Goal: Use online tool/utility: Use online tool/utility

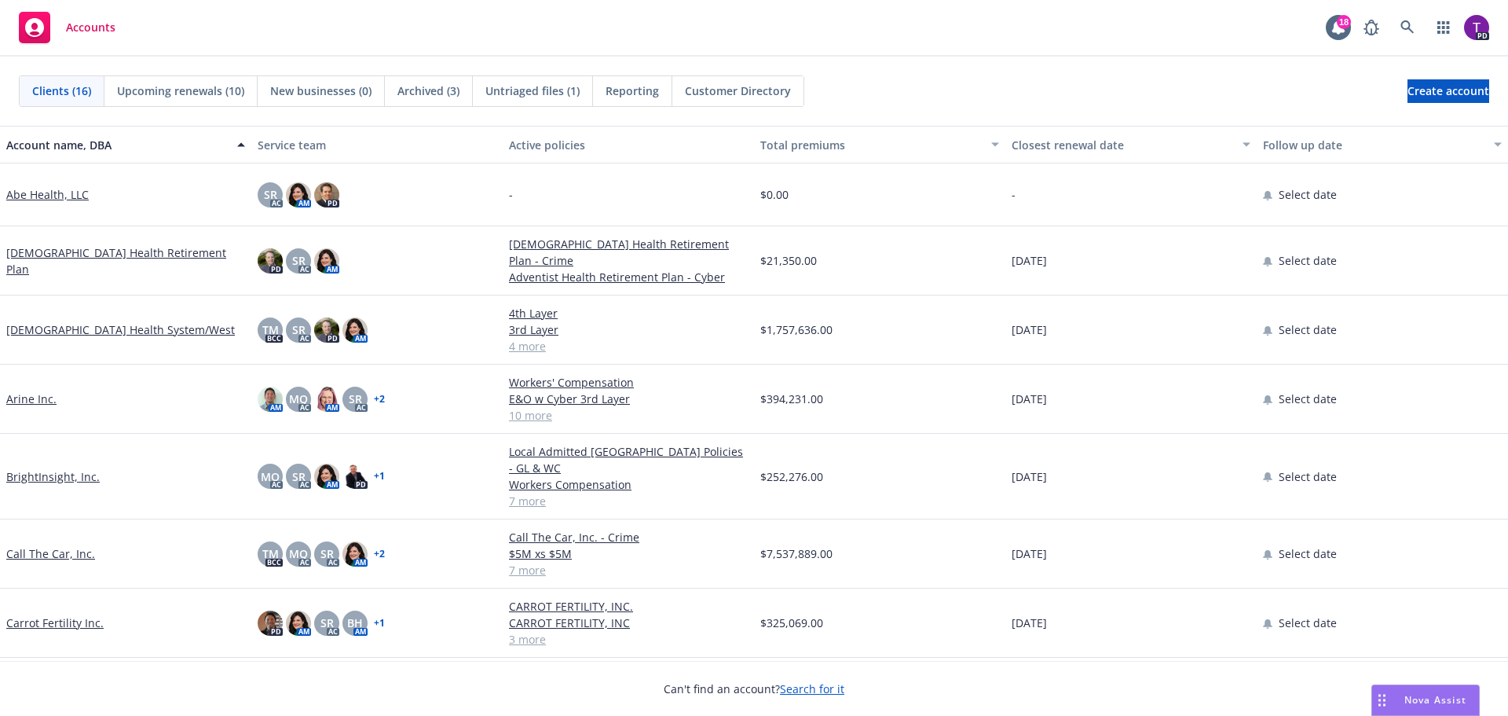
click at [40, 395] on link "Arine Inc." at bounding box center [31, 398] width 50 height 16
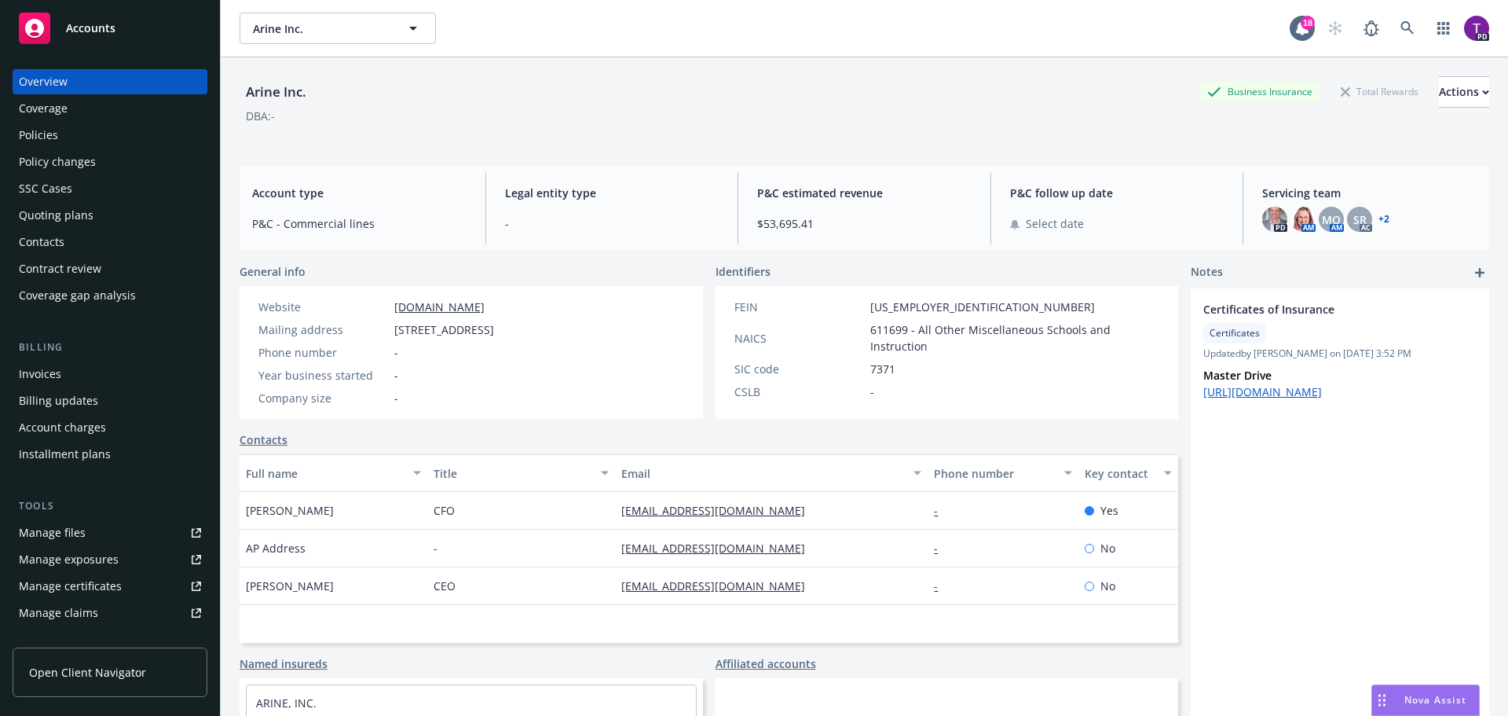
click at [81, 527] on div "Manage files" at bounding box center [52, 532] width 67 height 25
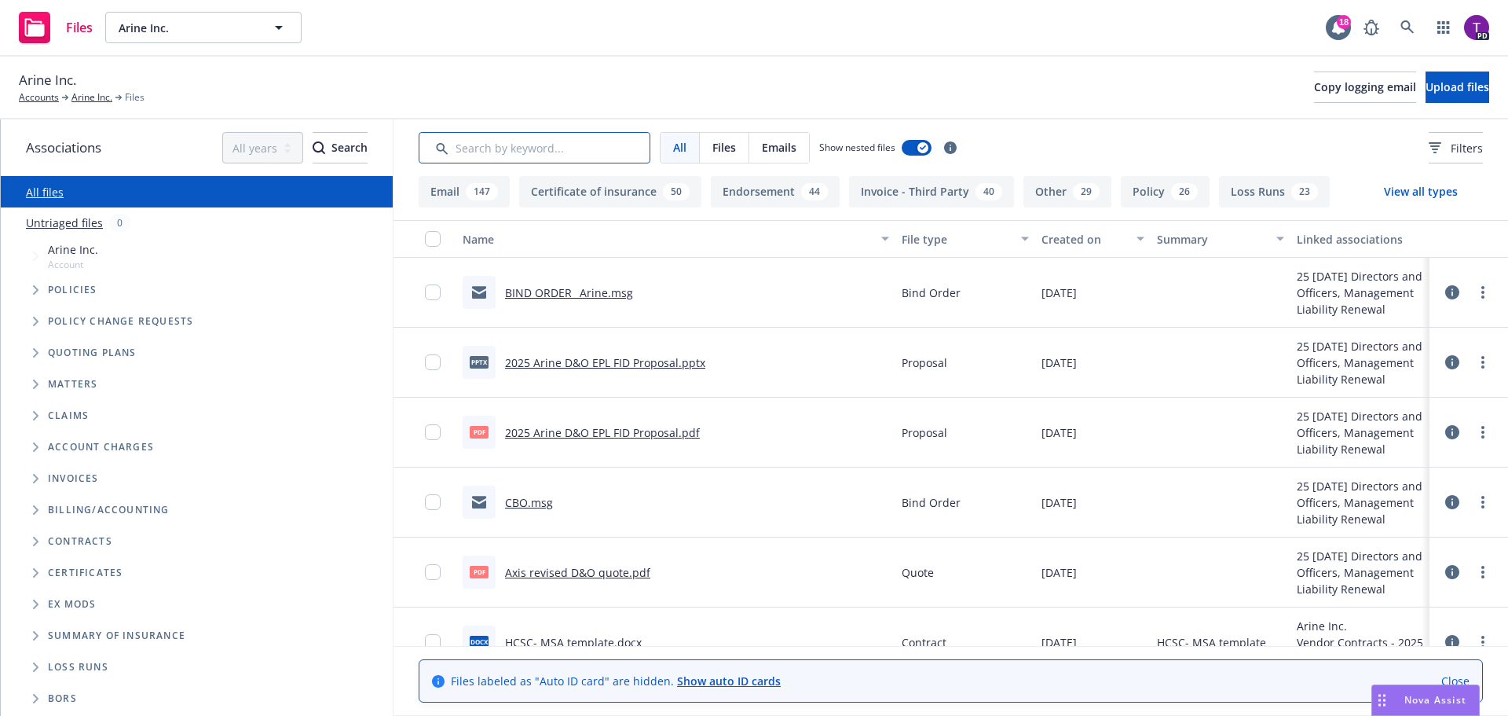
click at [552, 152] on input "Search by keyword..." at bounding box center [535, 147] width 232 height 31
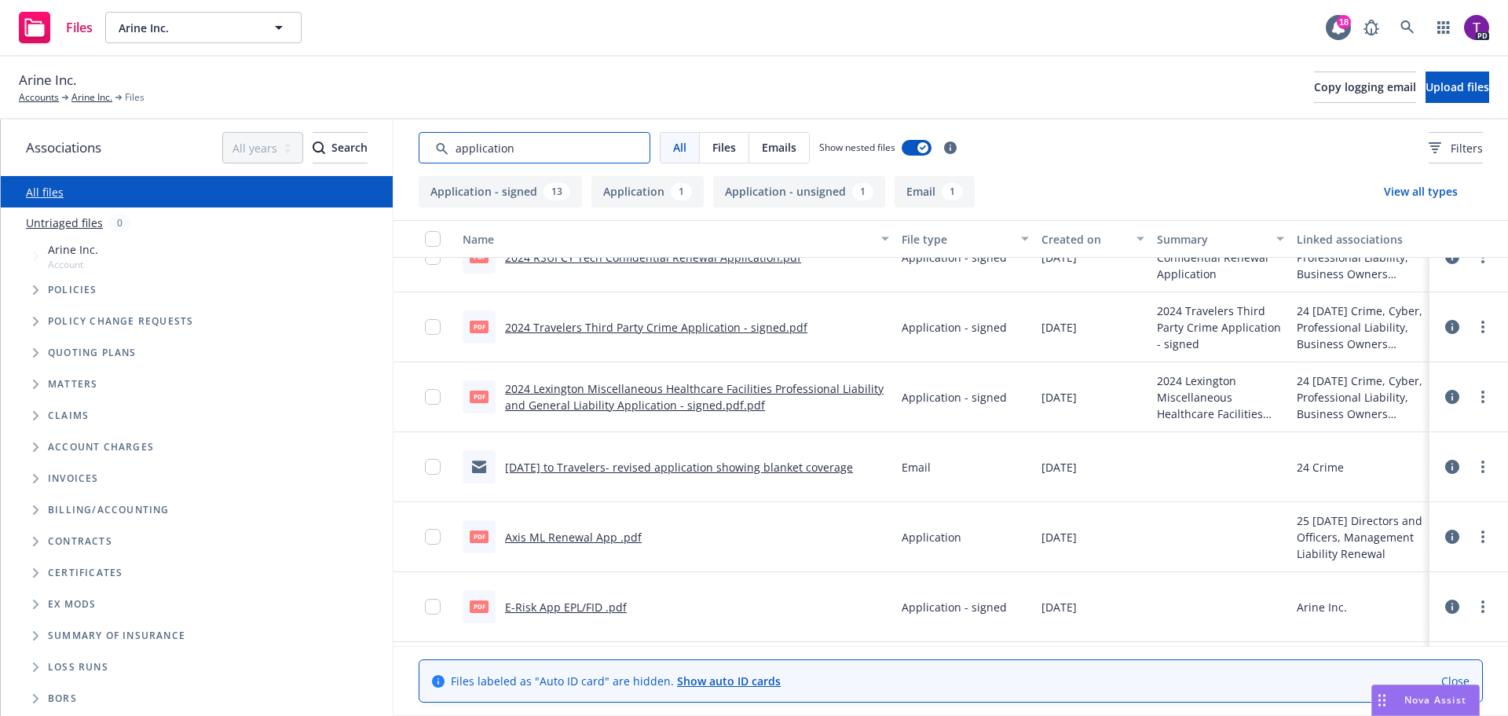
scroll to position [314, 0]
type input "application"
click at [661, 386] on link "2024 Lexington Miscellaneous Healthcare Facilities Professional Liability and G…" at bounding box center [694, 394] width 379 height 31
drag, startPoint x: 579, startPoint y: 152, endPoint x: 368, endPoint y: 164, distance: 211.7
click at [368, 164] on div "Associations All years 2027 2026 2025 2024 2023 2022 2021 2020 2019 2018 2017 2…" at bounding box center [755, 417] width 1508 height 596
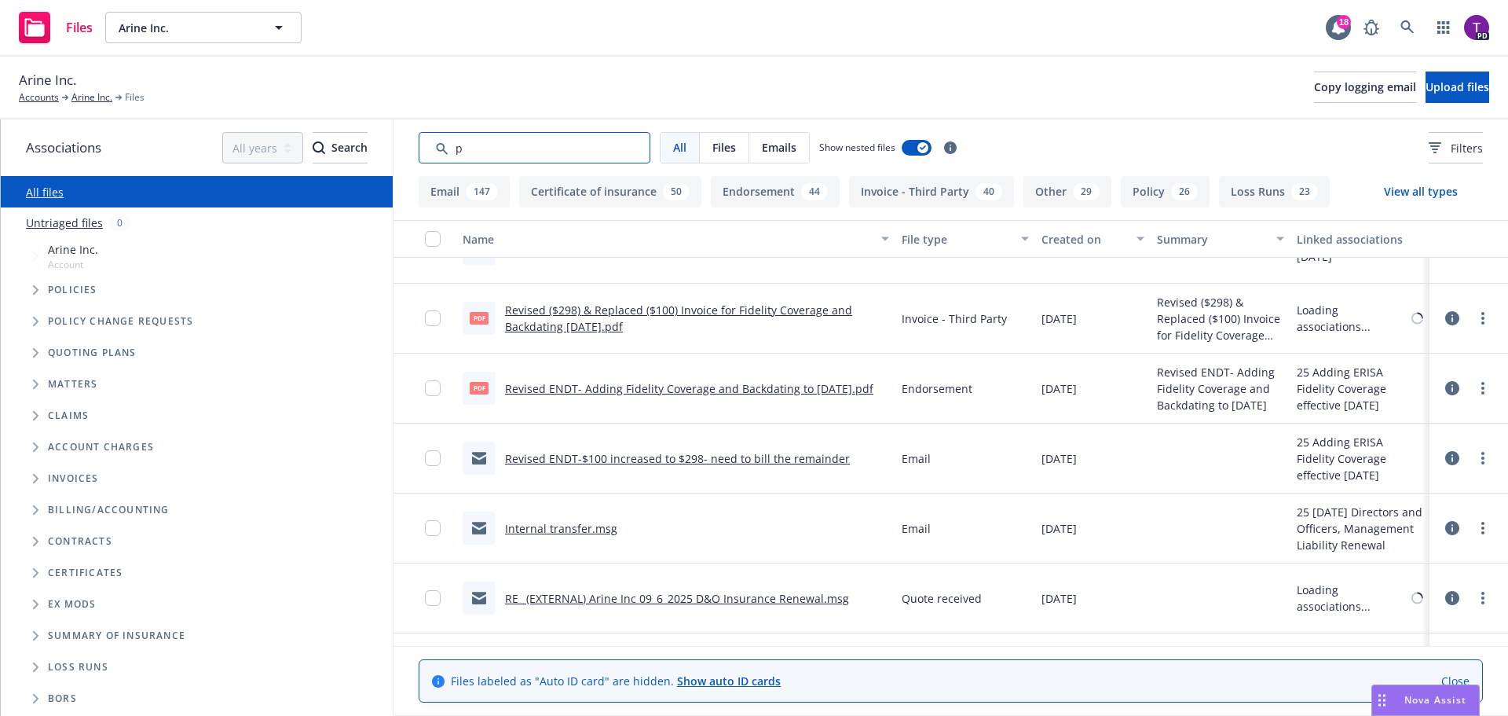
scroll to position [718, 0]
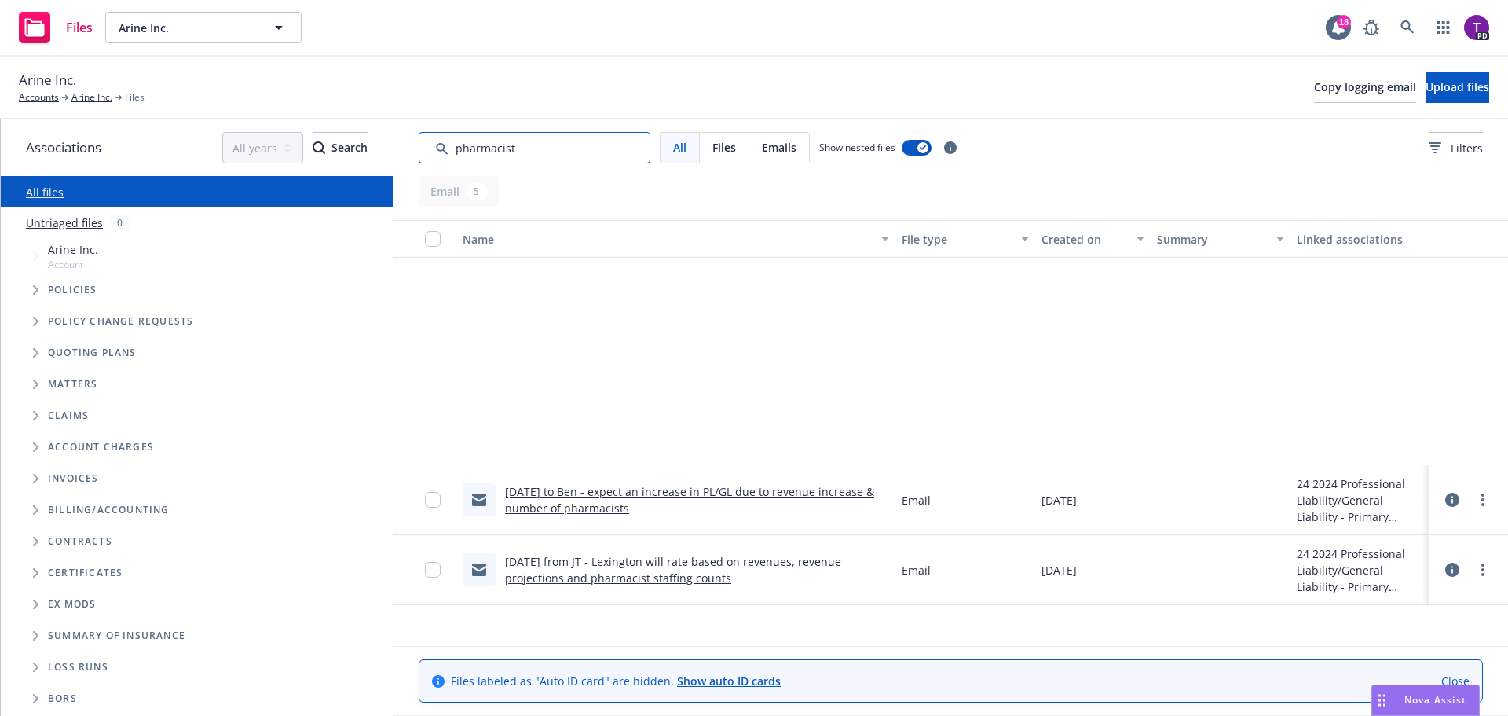
type input "pharmacist"
click at [642, 493] on link "[DATE] to Ben - expect an increase in PL/GL due to revenue increase & number of…" at bounding box center [689, 499] width 369 height 31
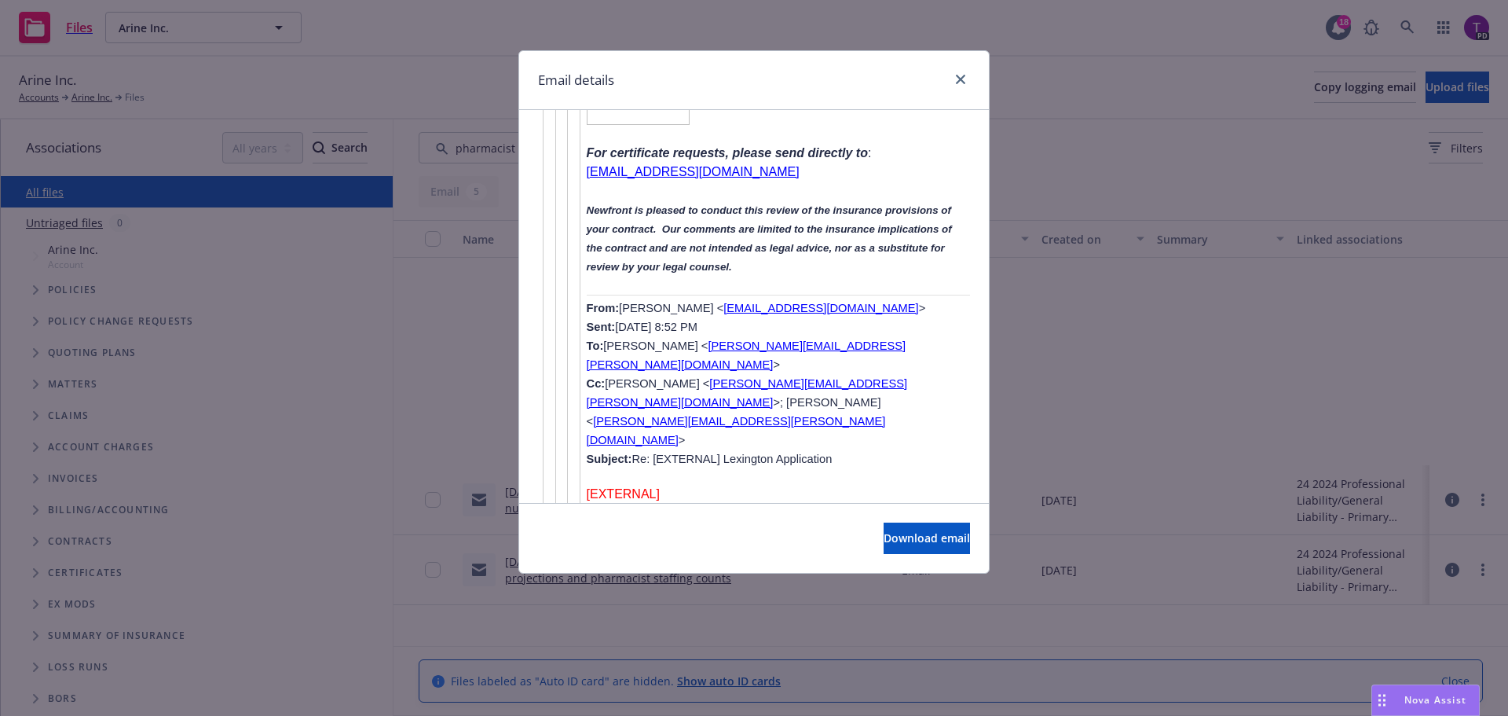
scroll to position [3849, 0]
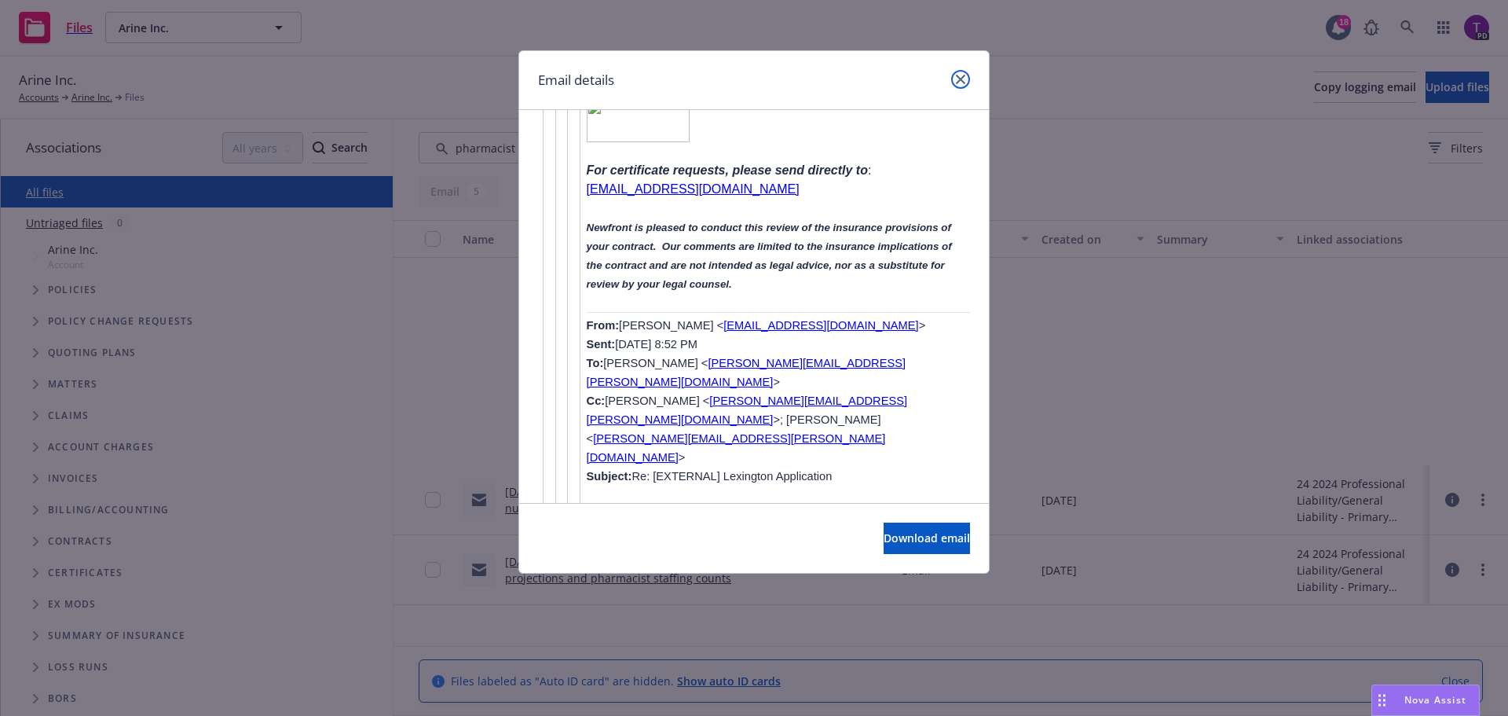
click at [959, 76] on icon "close" at bounding box center [960, 79] width 9 height 9
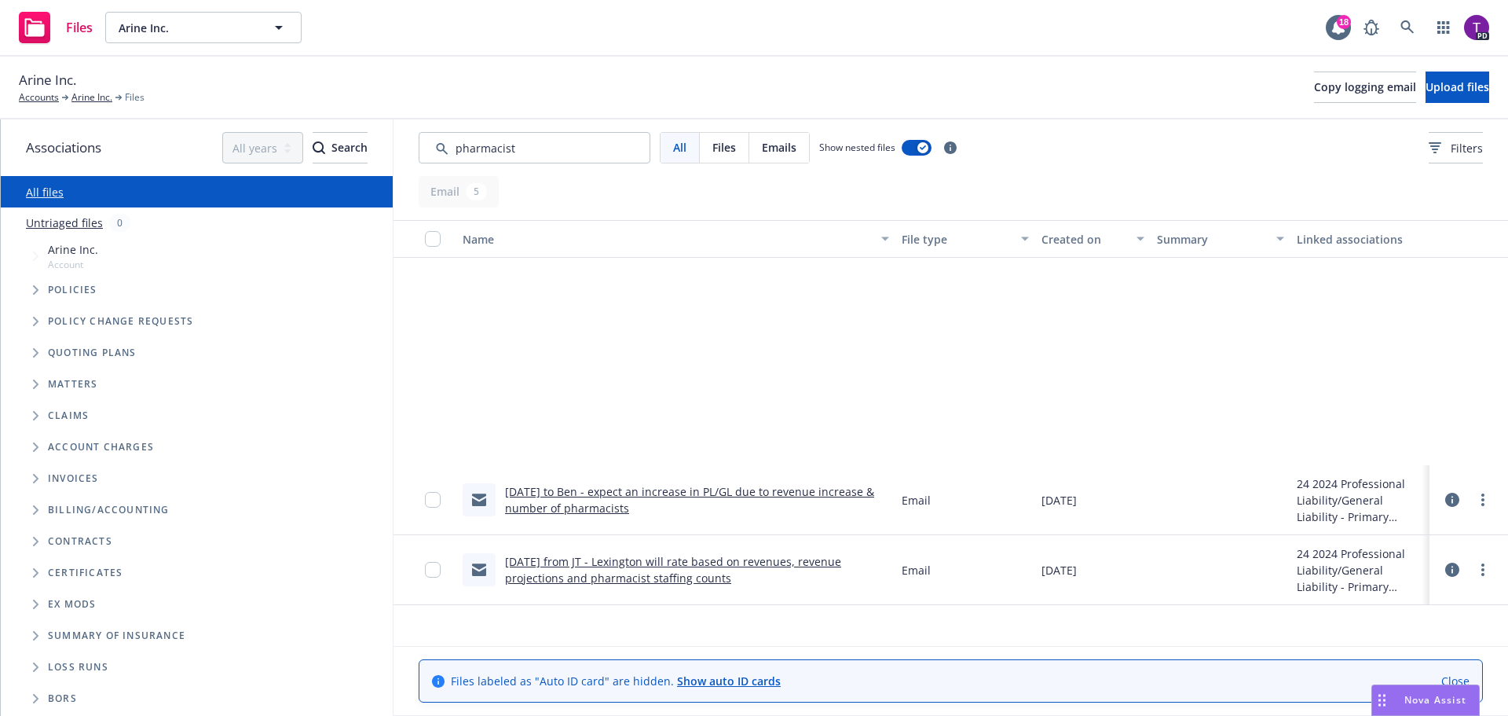
click at [1417, 694] on span "Nova Assist" at bounding box center [1436, 699] width 62 height 13
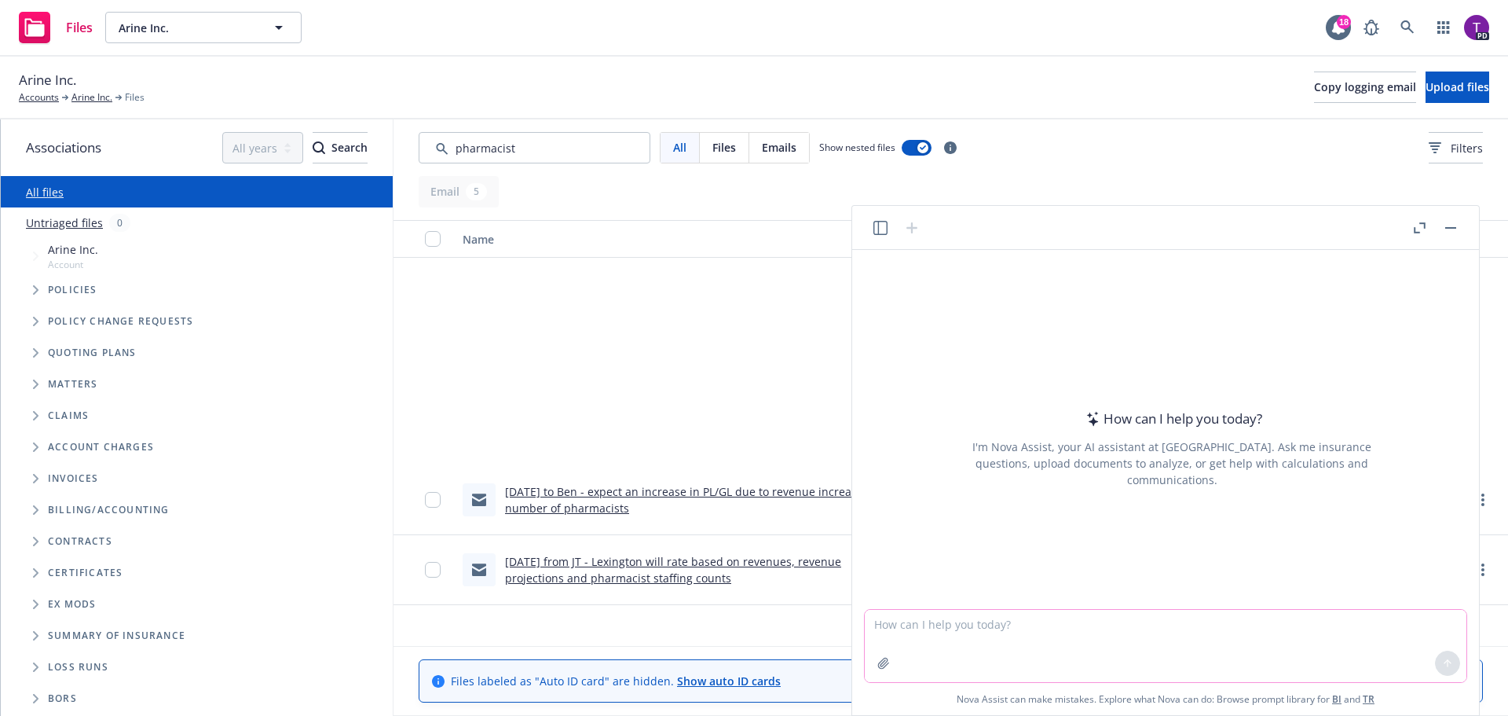
click at [1189, 644] on textarea at bounding box center [1166, 646] width 602 height 72
type textarea "what is the percentage increase from 80,000 to 149,760?"
